Goal: Task Accomplishment & Management: Use online tool/utility

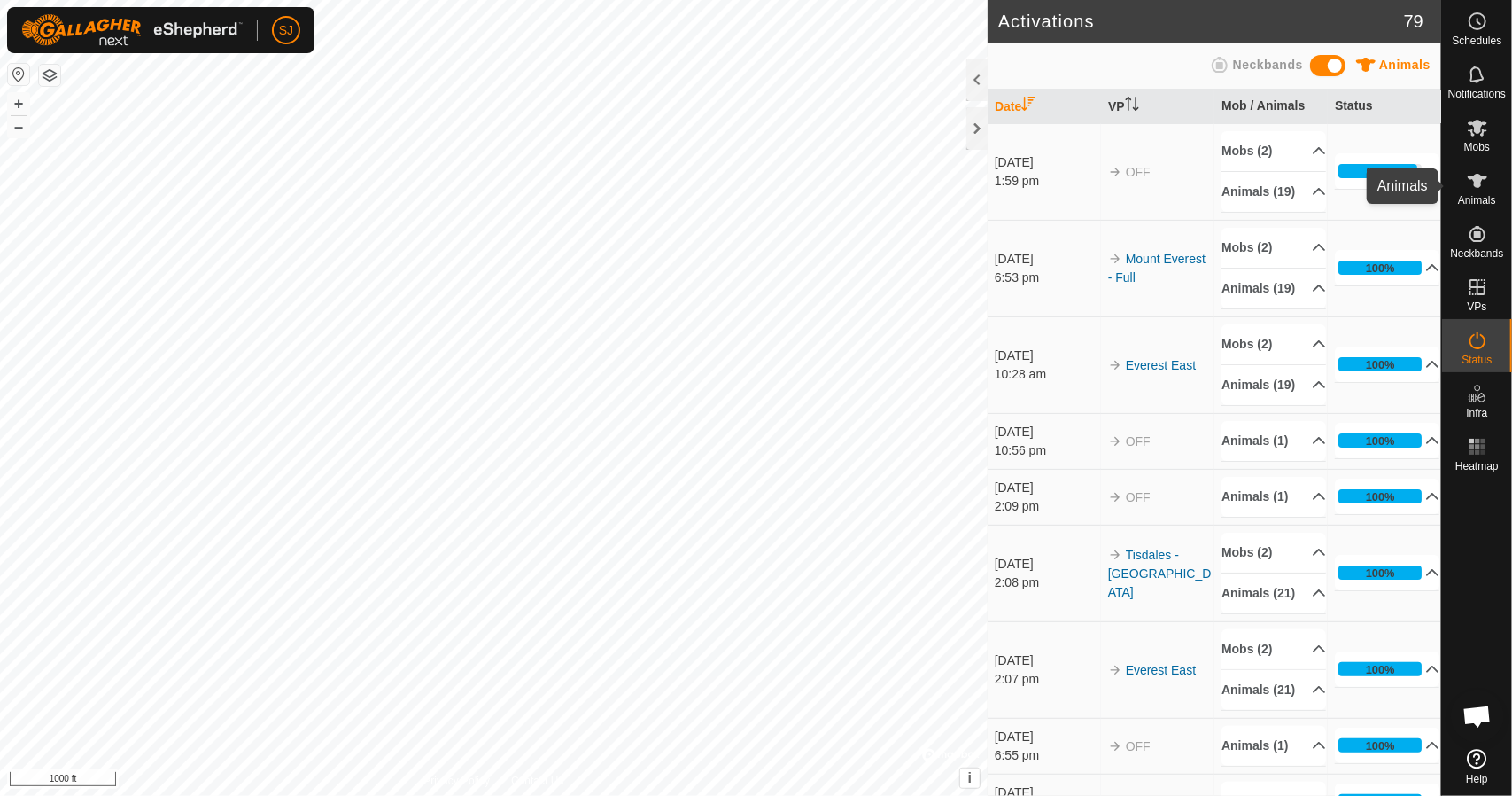
click at [1491, 180] on es-animals-svg-icon at bounding box center [1477, 180] width 32 height 29
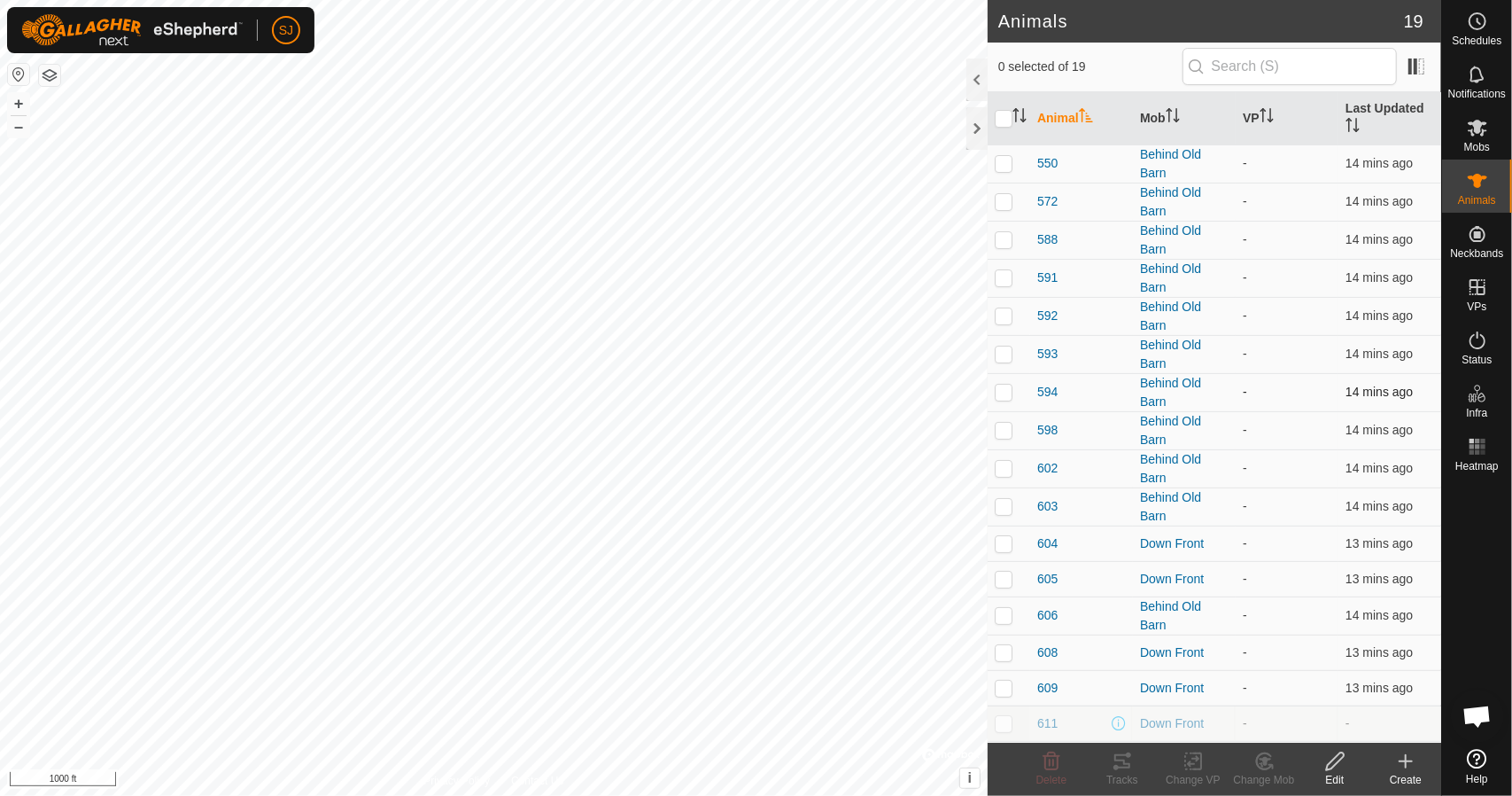
click at [1008, 393] on p-checkbox at bounding box center [1003, 391] width 17 height 14
click at [1245, 774] on div "Change Mob" at bounding box center [1264, 779] width 71 height 16
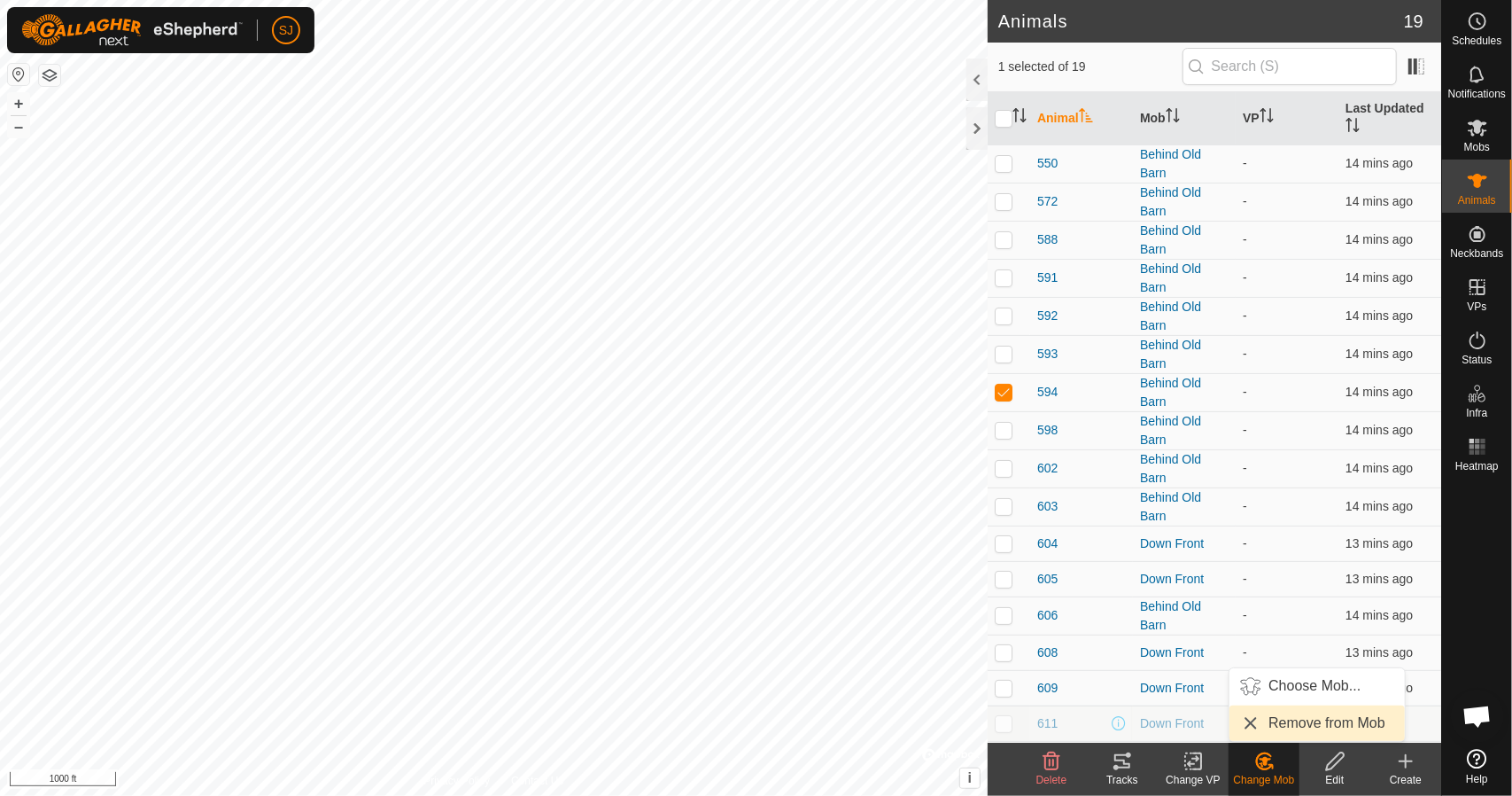
click at [1275, 726] on link "Remove from Mob" at bounding box center [1317, 723] width 176 height 36
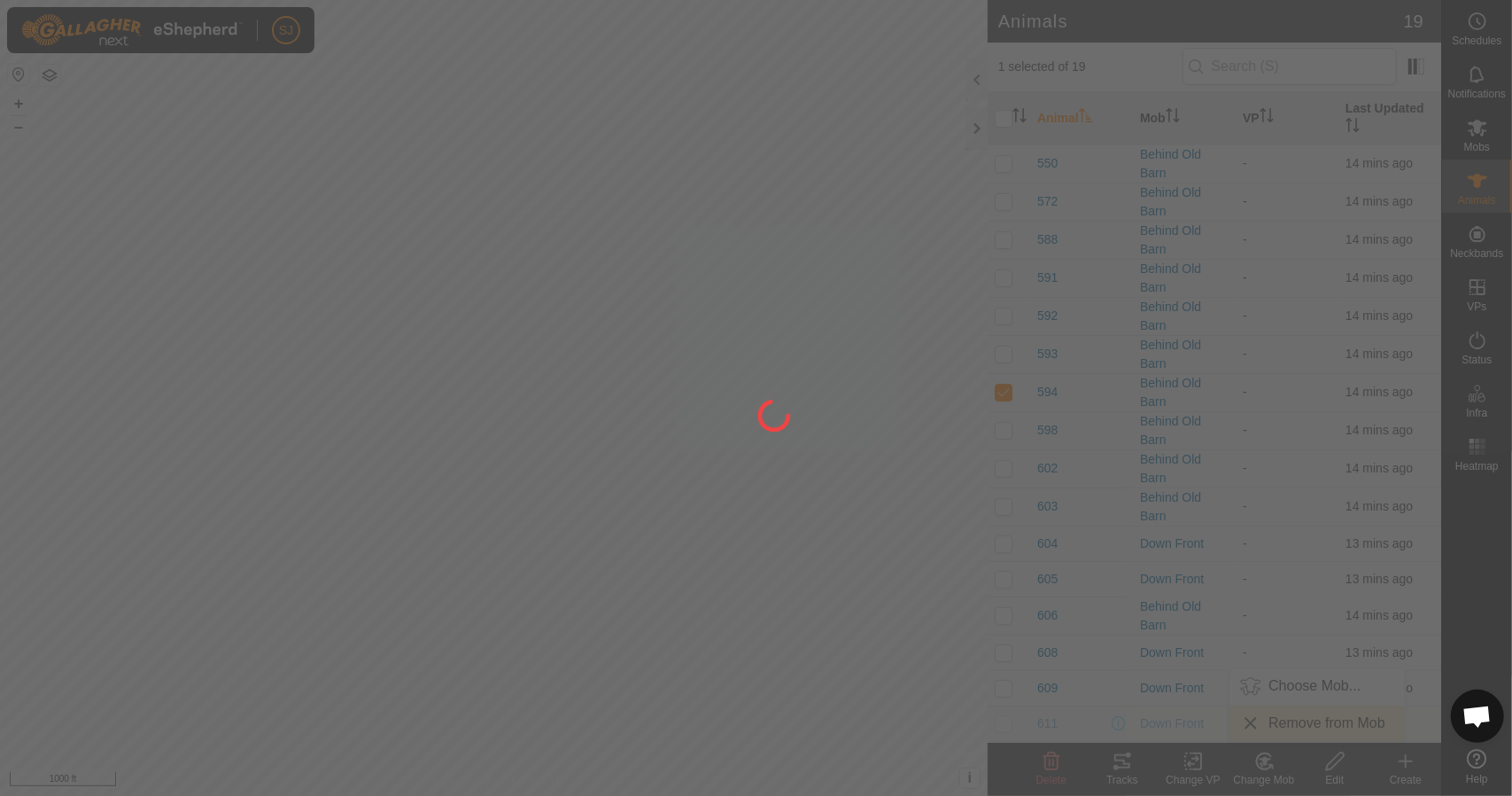
checkbox input "false"
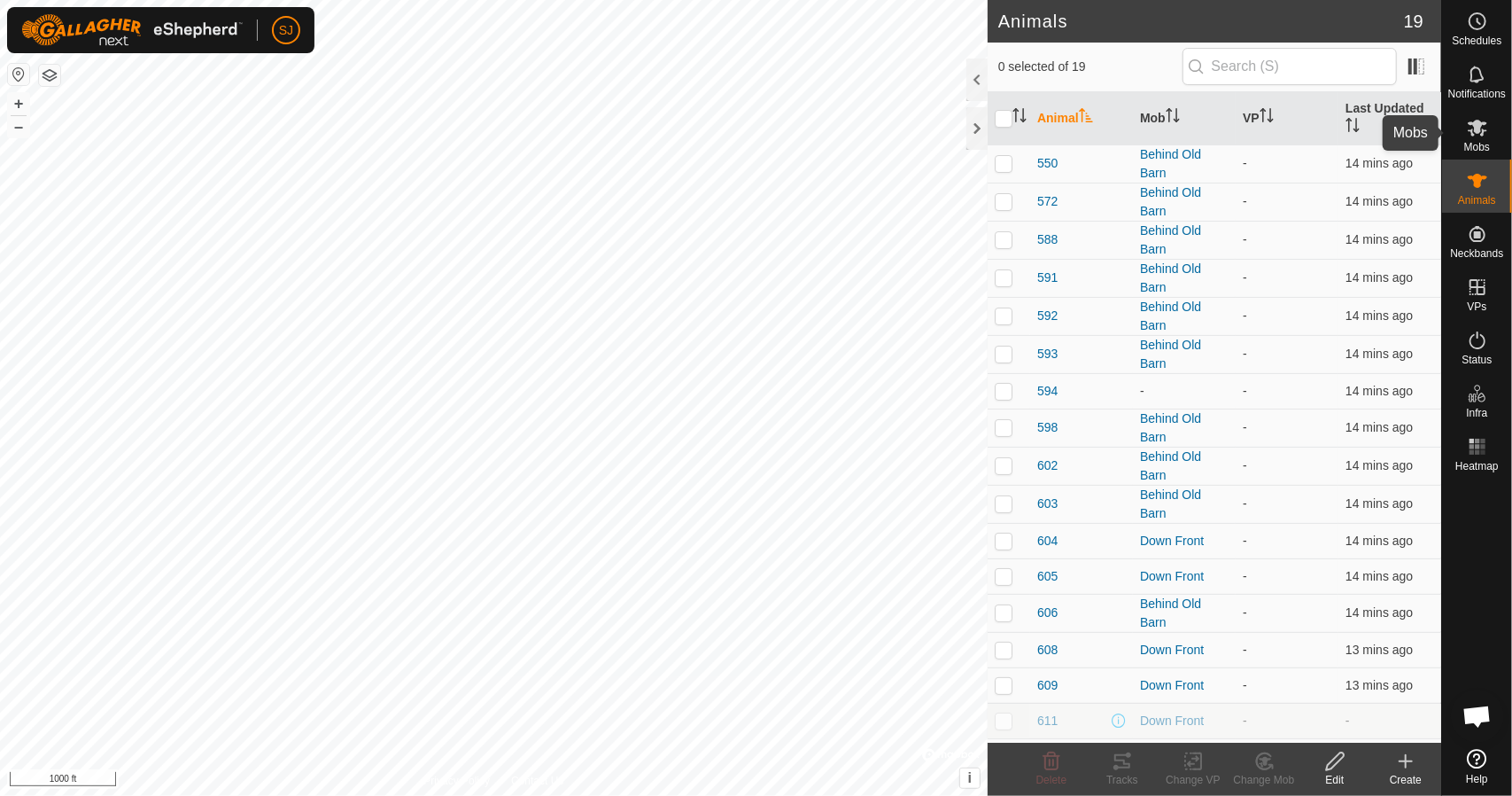
click at [1483, 139] on es-mob-svg-icon at bounding box center [1477, 127] width 32 height 29
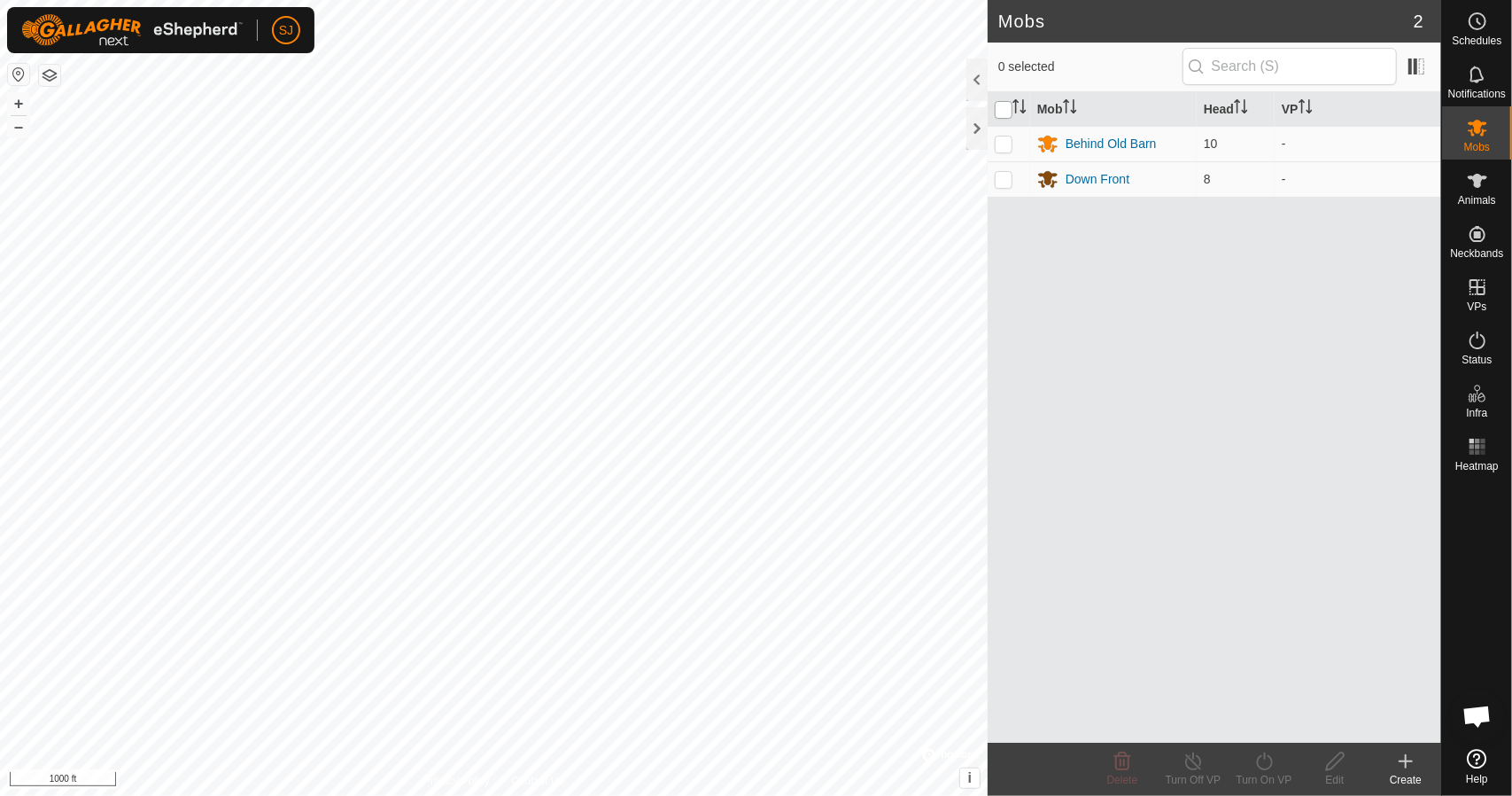
click at [1007, 110] on input "checkbox" at bounding box center [1003, 110] width 17 height 17
checkbox input "true"
click at [1274, 778] on div "Turn On VP" at bounding box center [1264, 779] width 71 height 16
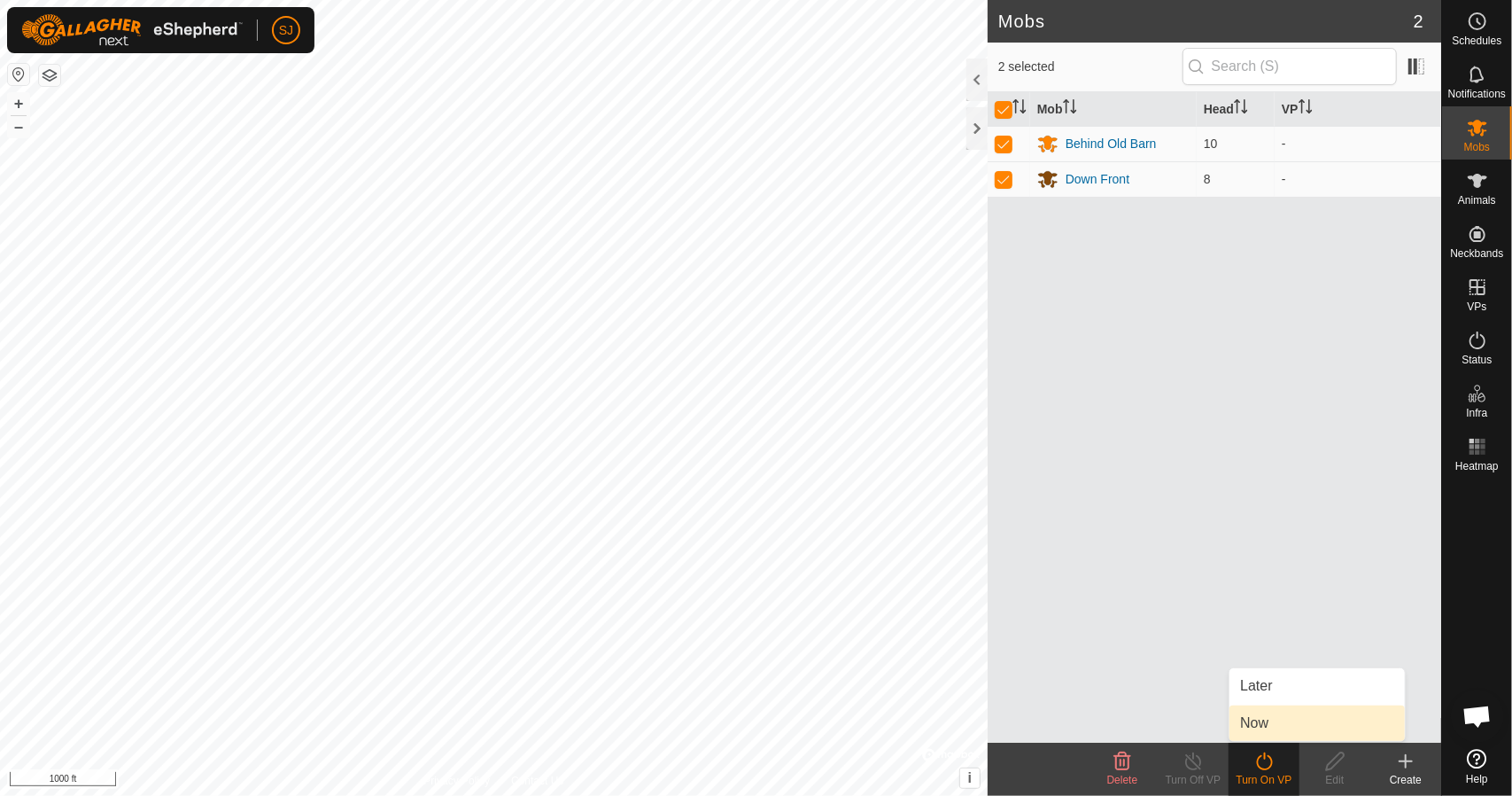
click at [1260, 725] on link "Now" at bounding box center [1317, 723] width 176 height 36
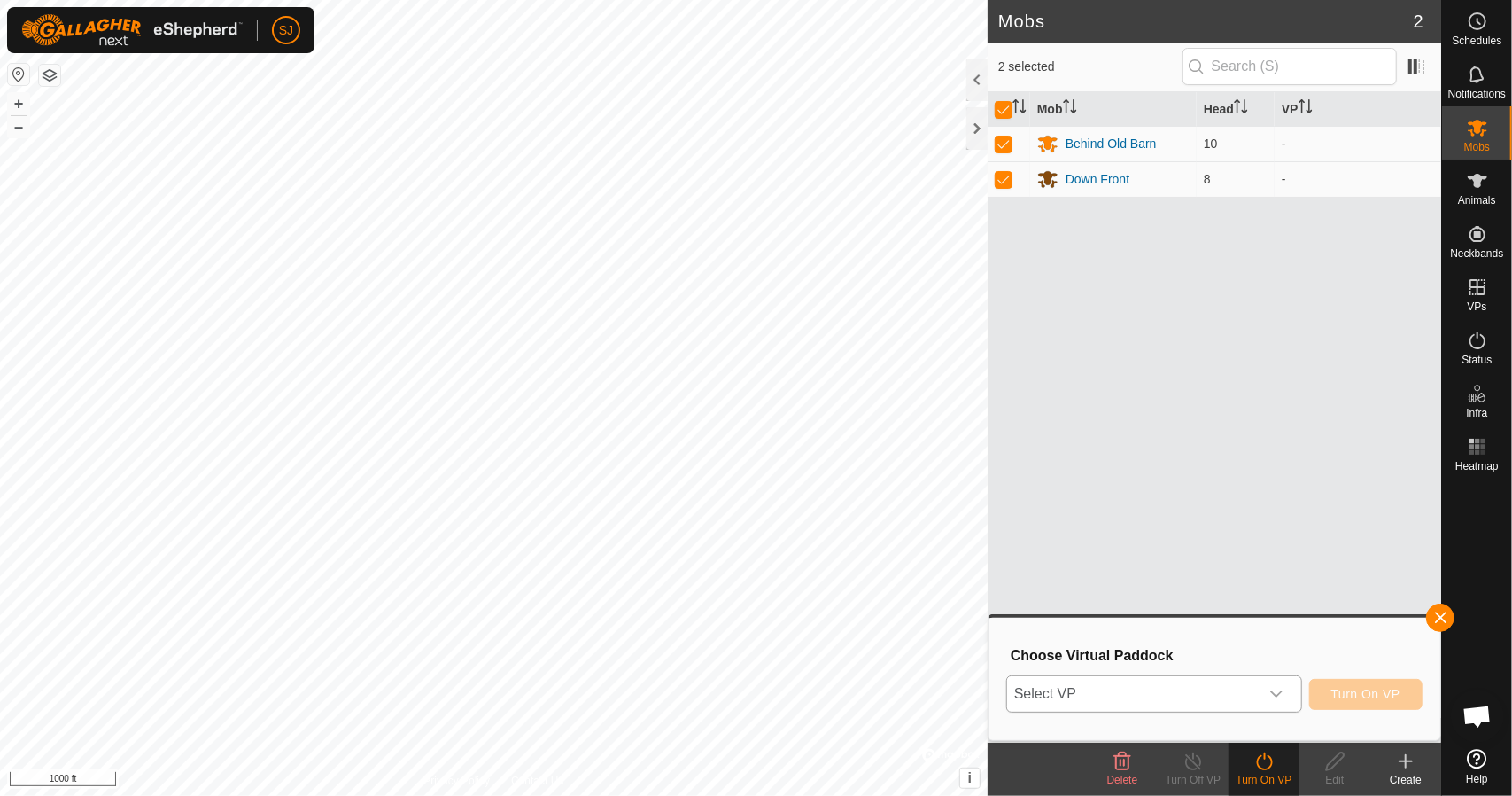
click at [1159, 693] on span "Select VP" at bounding box center [1133, 694] width 252 height 36
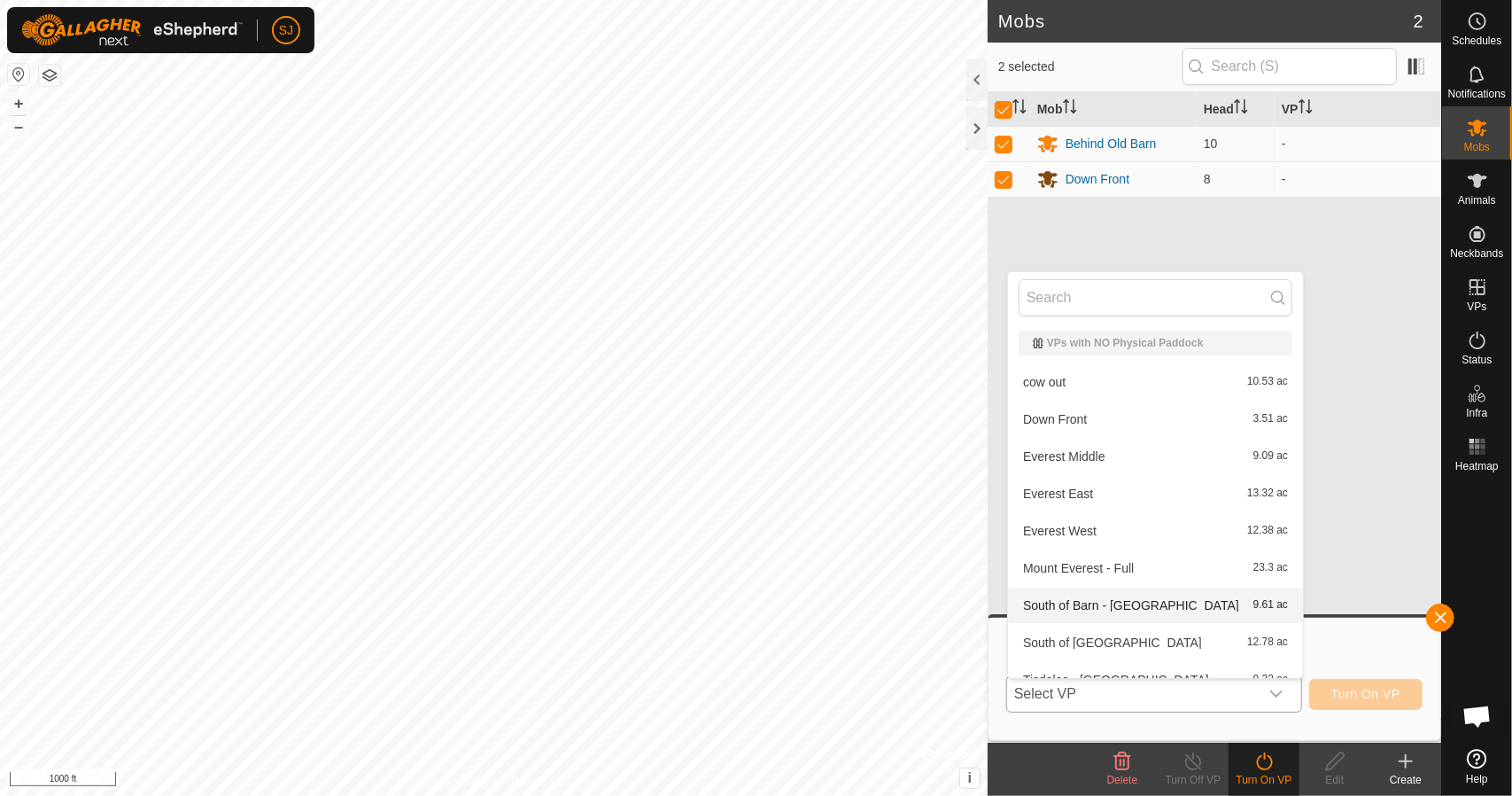
scroll to position [19, 0]
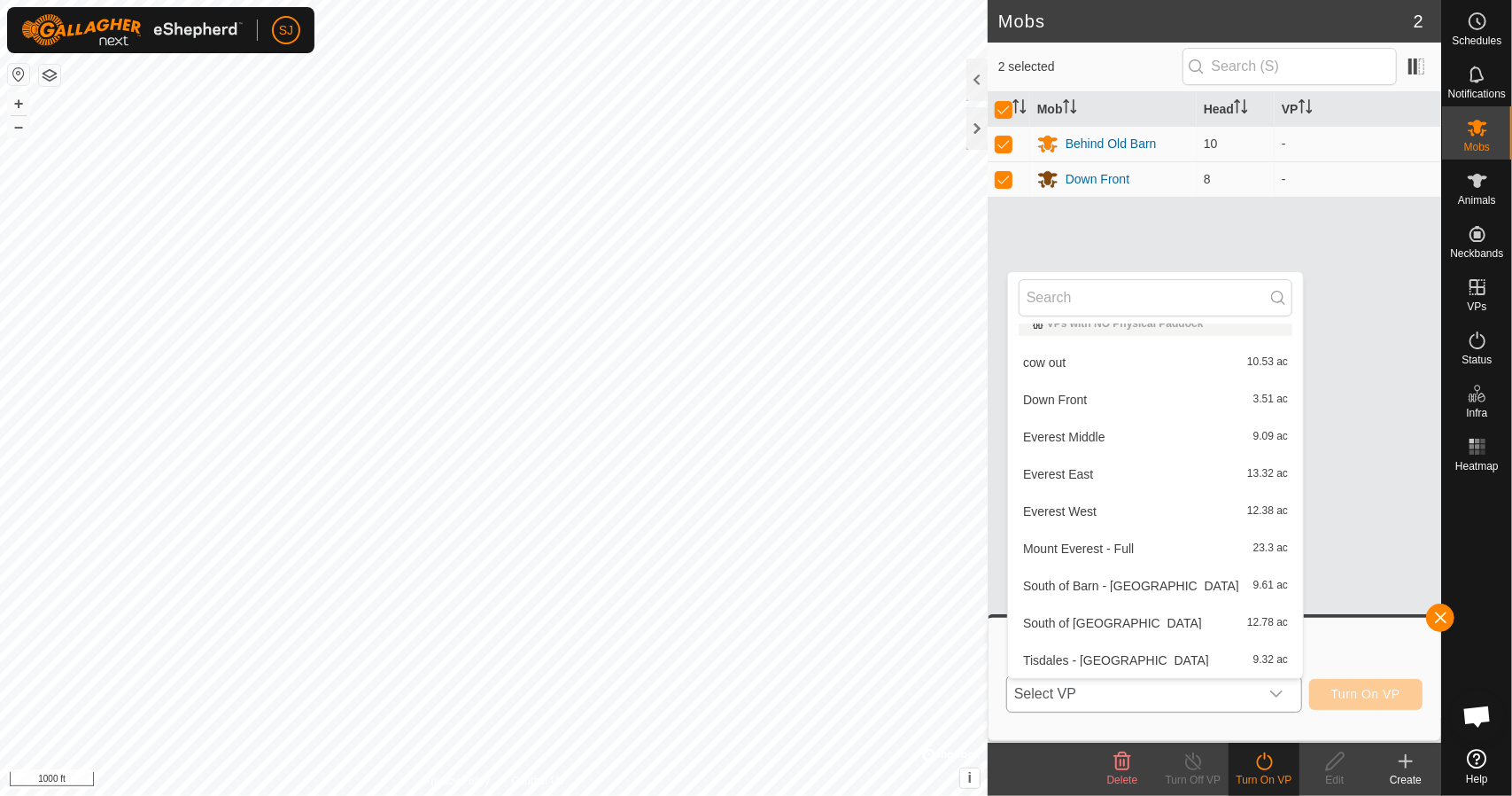
click at [1068, 625] on li "South of Old Barn 12.78 ac" at bounding box center [1155, 623] width 295 height 36
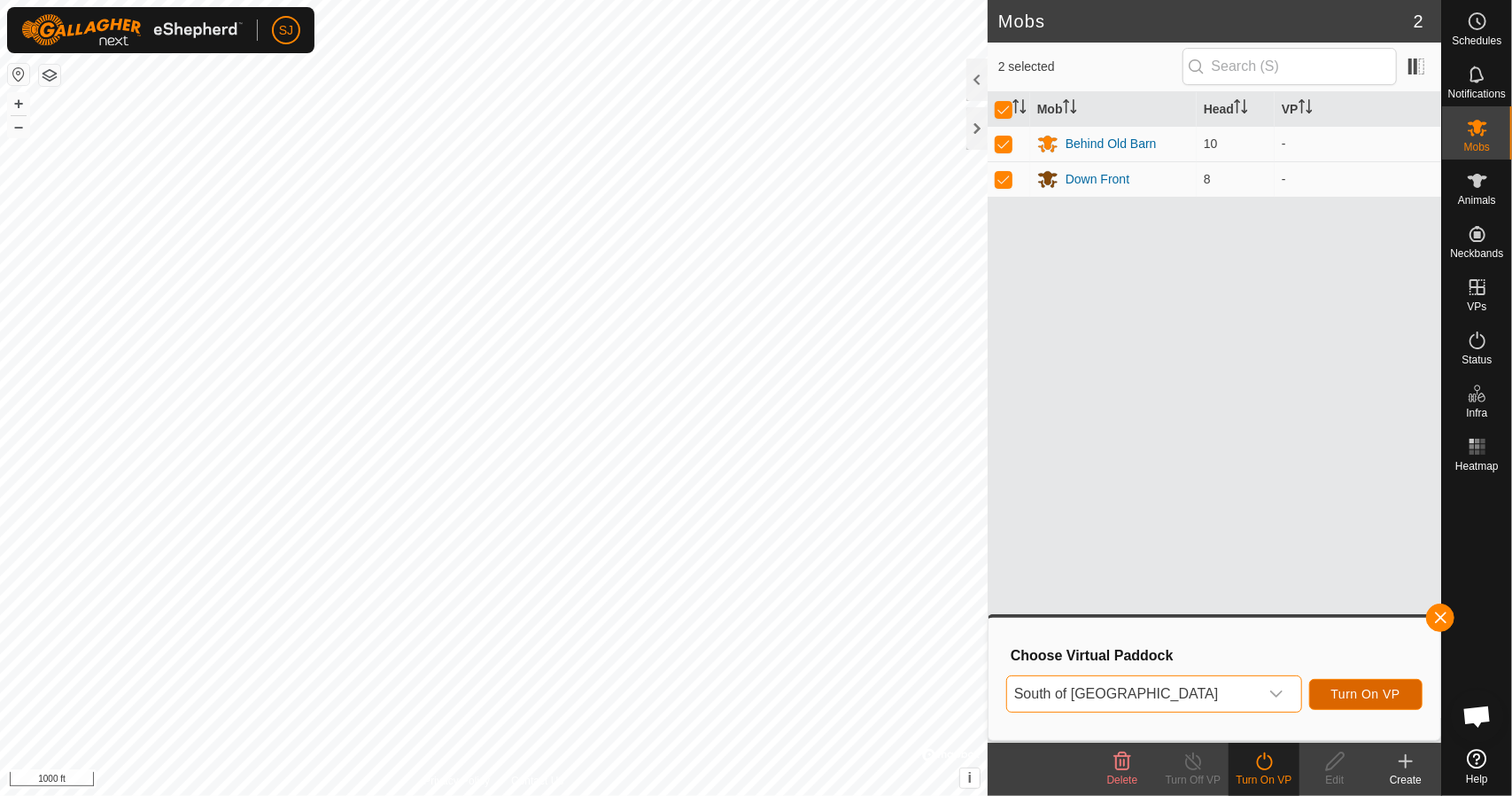
click at [1381, 707] on button "Turn On VP" at bounding box center [1365, 695] width 113 height 31
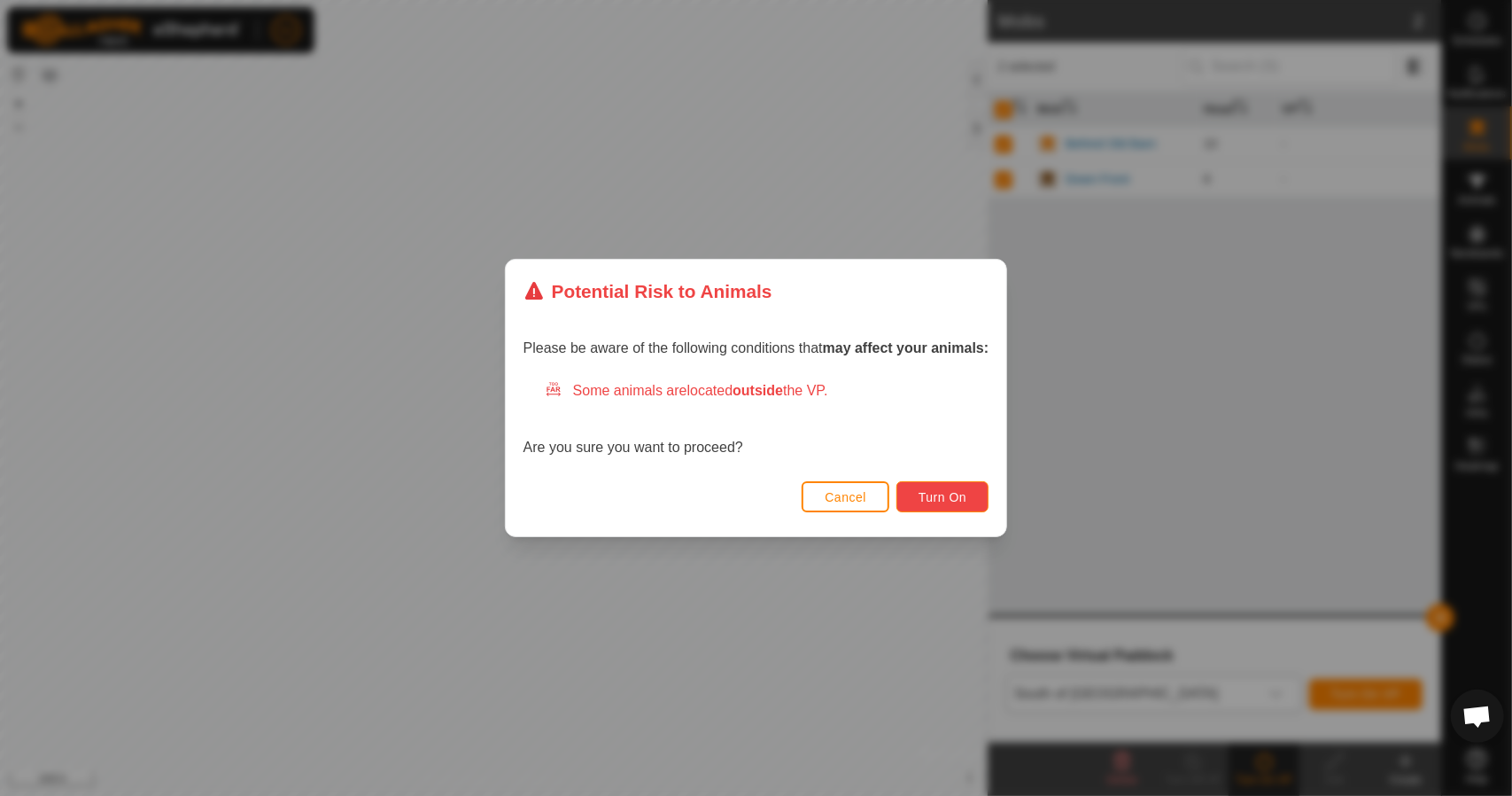
click at [972, 503] on button "Turn On" at bounding box center [943, 497] width 92 height 31
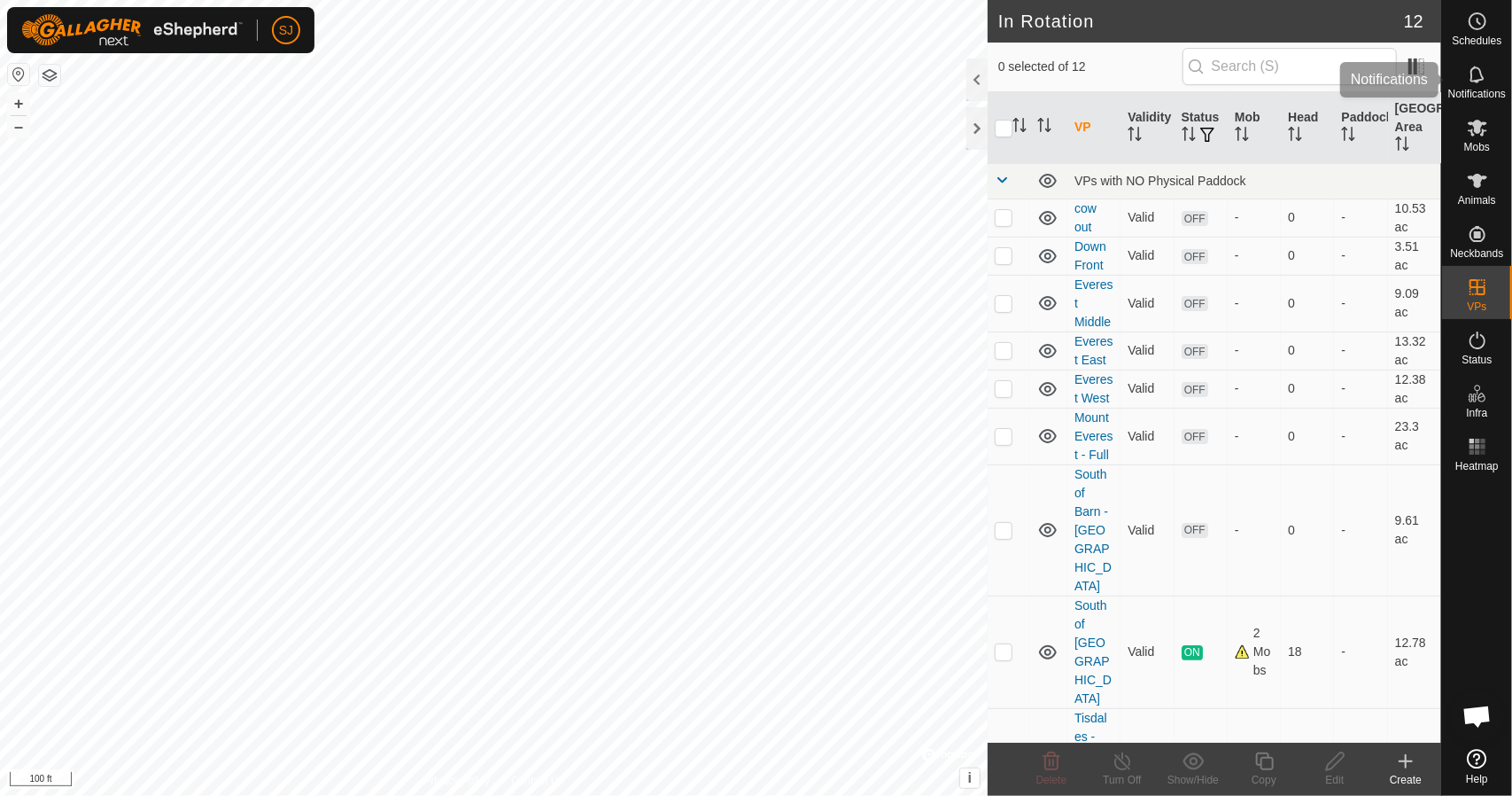
click at [1477, 81] on icon at bounding box center [1476, 74] width 14 height 17
